Goal: Task Accomplishment & Management: Use online tool/utility

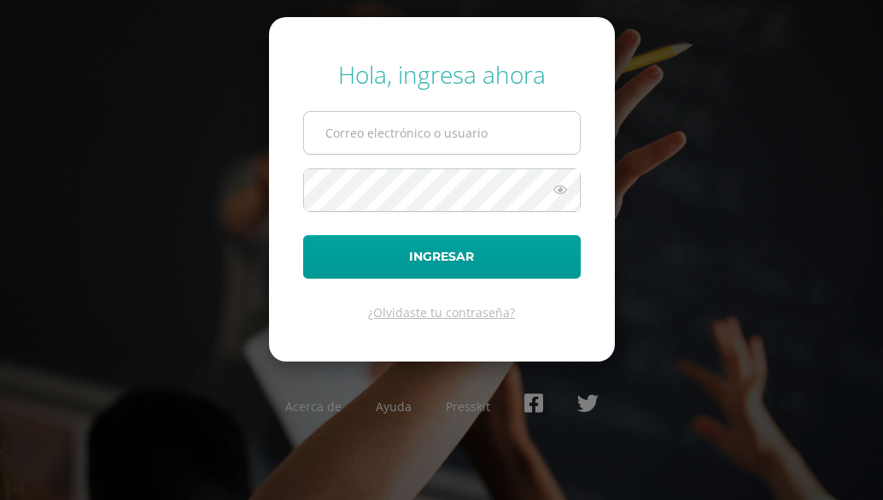
drag, startPoint x: 348, startPoint y: 132, endPoint x: 359, endPoint y: 129, distance: 11.6
click at [349, 131] on input "text" at bounding box center [442, 133] width 276 height 42
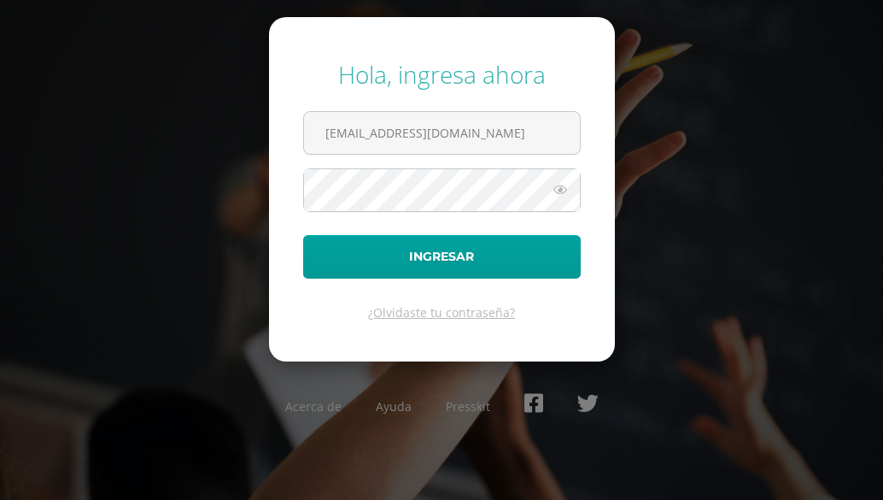
type input "24065@lasallechiquimula.edu.gt"
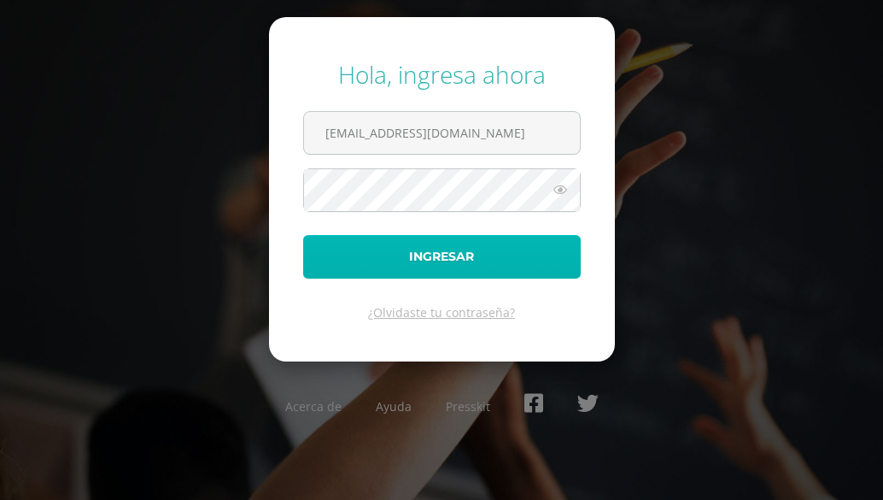
click at [429, 261] on button "Ingresar" at bounding box center [442, 257] width 278 height 44
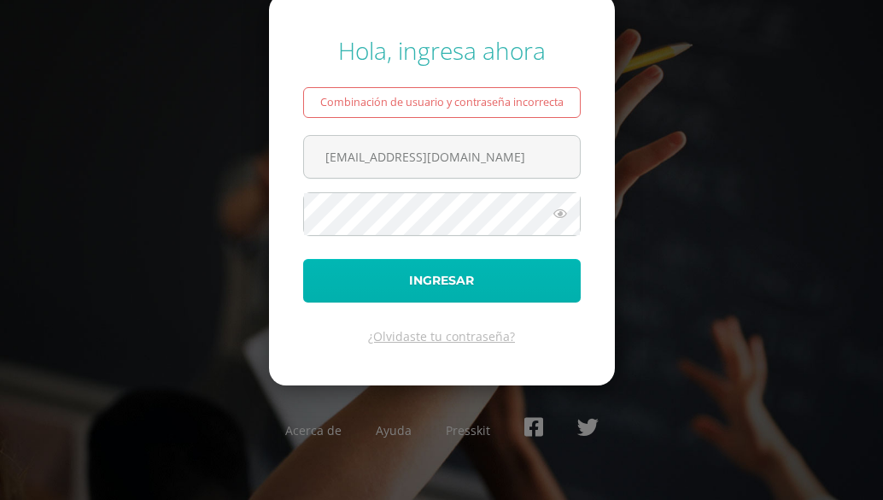
click at [355, 279] on button "Ingresar" at bounding box center [442, 281] width 278 height 44
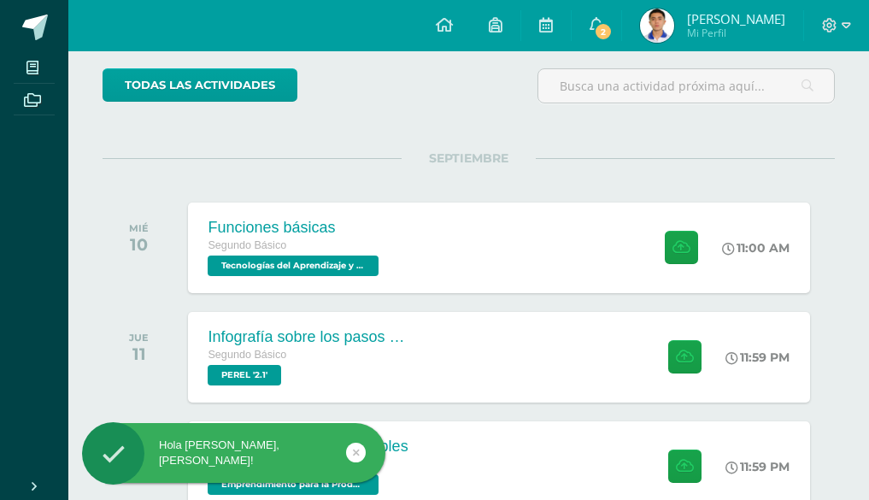
scroll to position [171, 0]
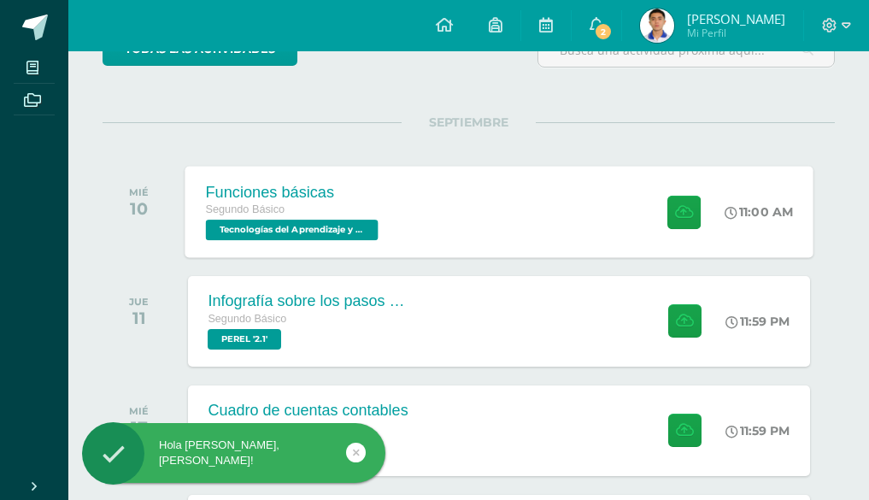
click at [392, 192] on div "Funciones básicas Segundo Básico Tecnologías del Aprendizaje y la Comunicación …" at bounding box center [294, 211] width 218 height 91
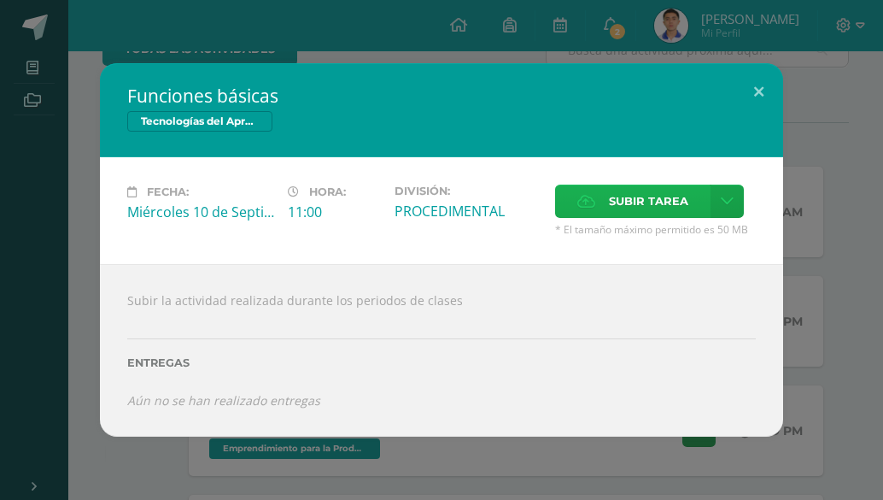
click at [642, 208] on span "Subir tarea" at bounding box center [648, 201] width 79 height 32
click at [0, 0] on input "Subir tarea" at bounding box center [0, 0] width 0 height 0
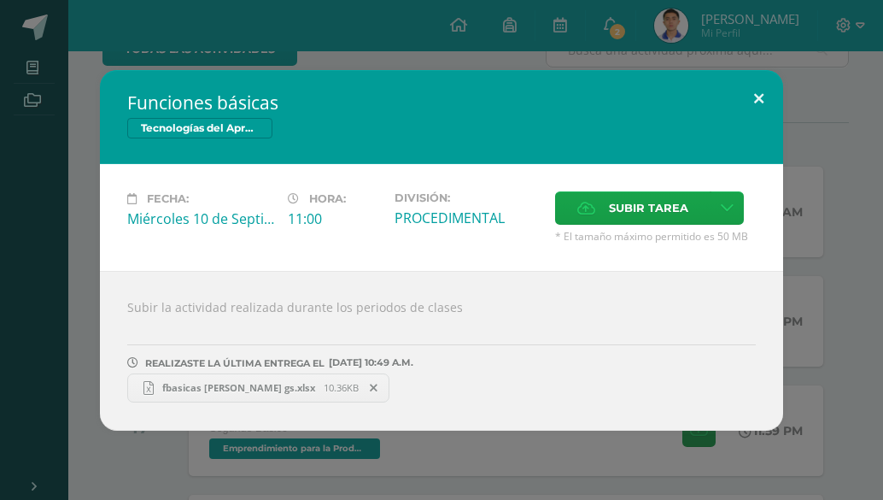
click at [765, 91] on button at bounding box center [759, 99] width 49 height 58
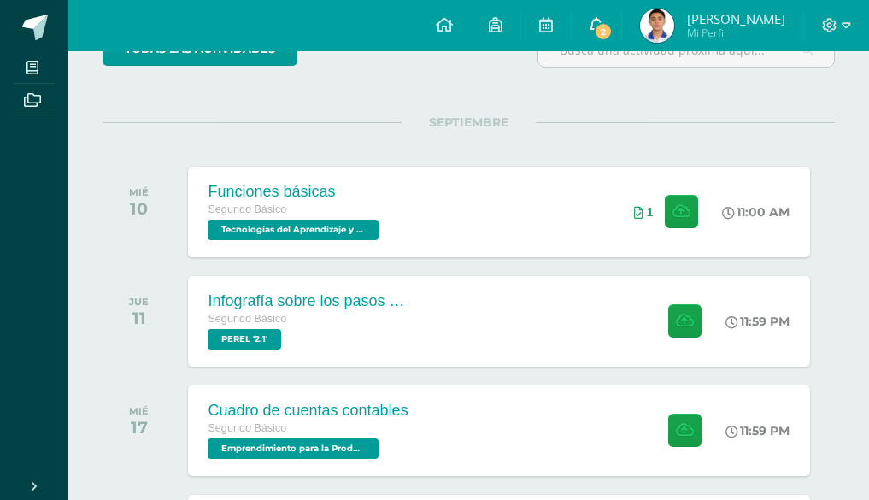
click at [613, 23] on span "2" at bounding box center [603, 31] width 19 height 19
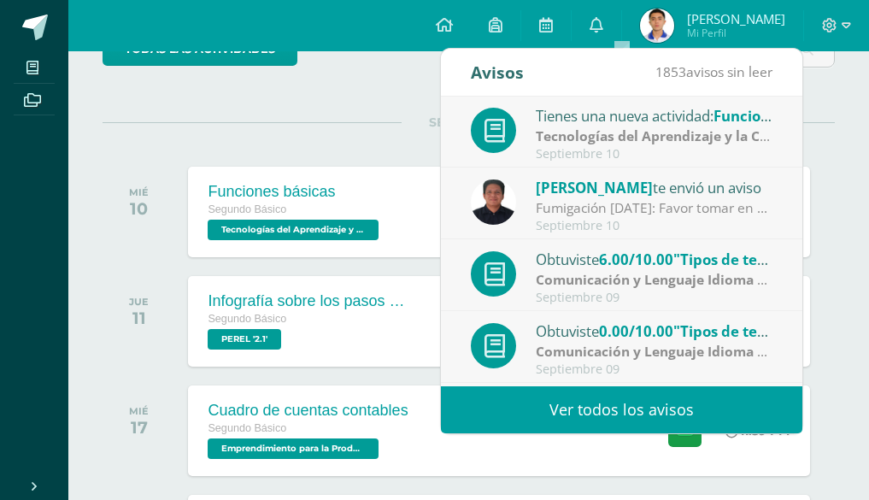
scroll to position [0, 0]
